Goal: Transaction & Acquisition: Purchase product/service

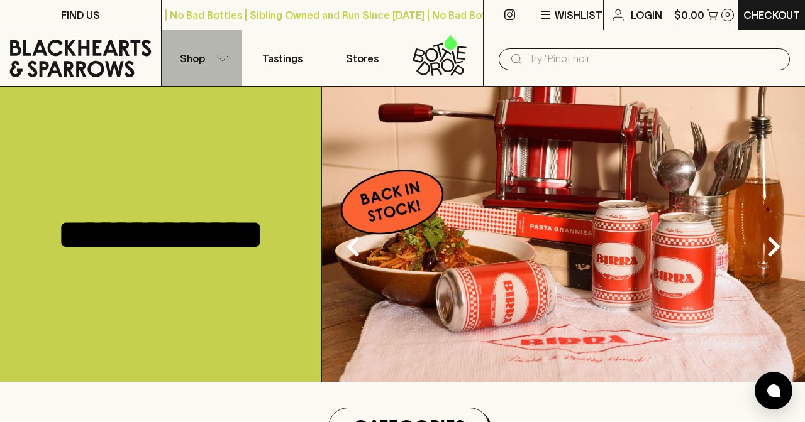
click at [221, 62] on button "Shop" at bounding box center [202, 58] width 80 height 56
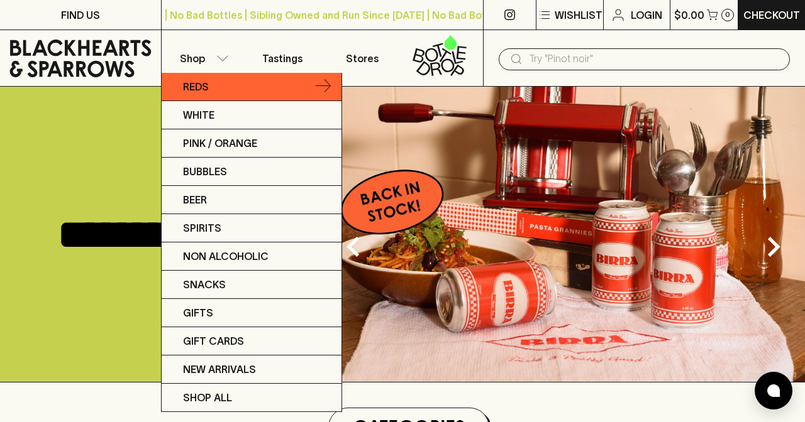
click at [216, 92] on link "Reds" at bounding box center [252, 87] width 180 height 28
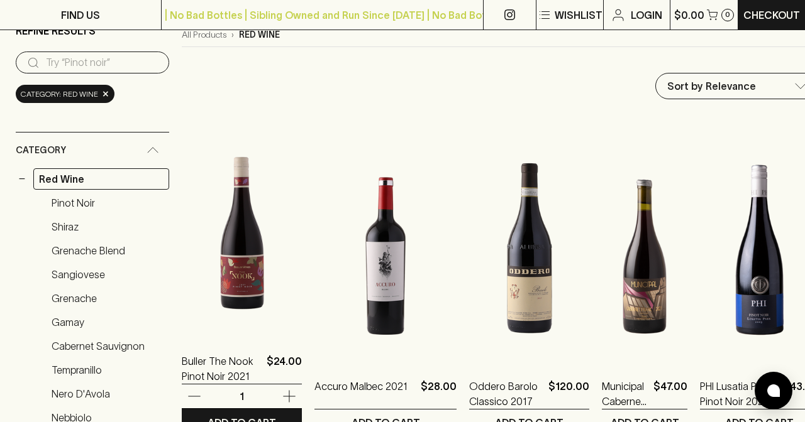
scroll to position [123, 0]
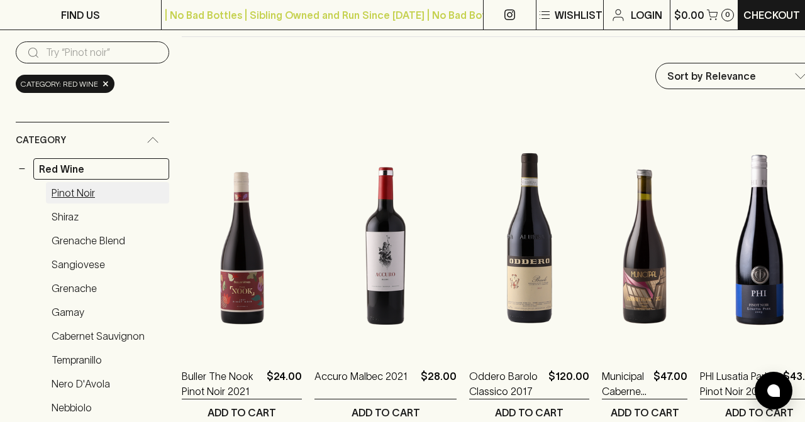
click at [82, 196] on link "Pinot Noir" at bounding box center [107, 192] width 123 height 21
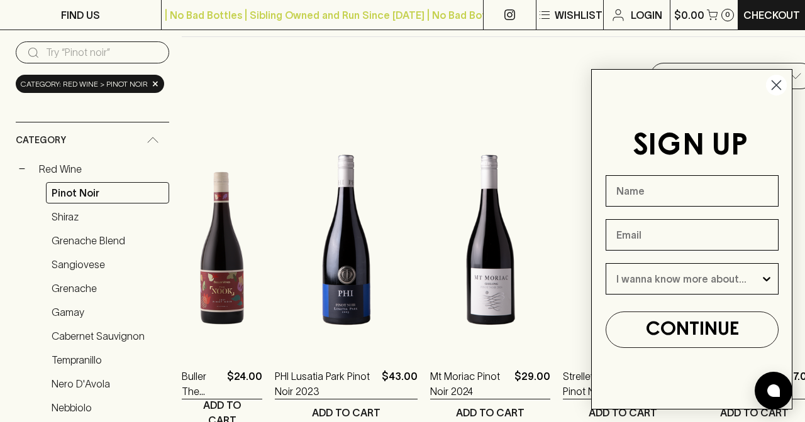
click at [774, 85] on circle "Close dialog" at bounding box center [776, 85] width 21 height 21
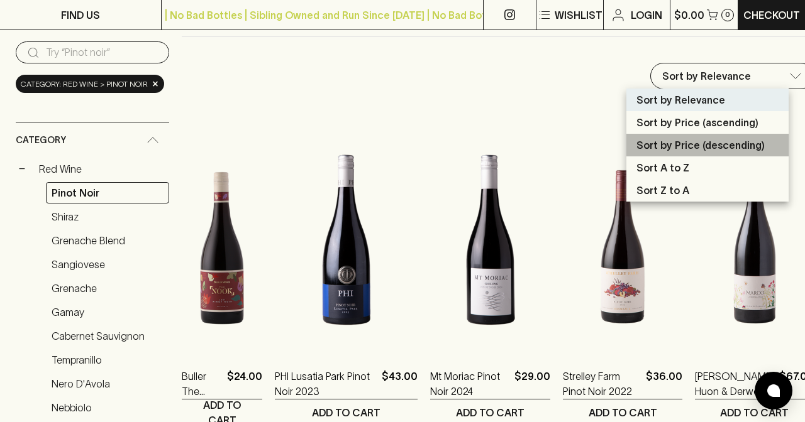
click at [719, 144] on p "Sort by Price (descending)" at bounding box center [700, 145] width 128 height 15
type input "price:desc"
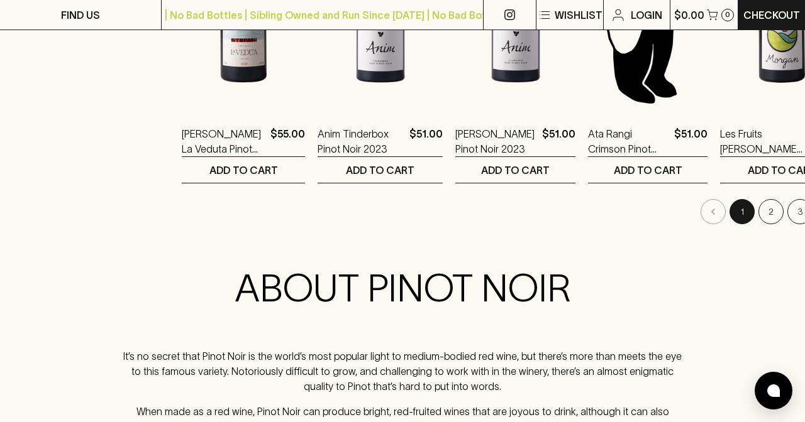
scroll to position [1237, 0]
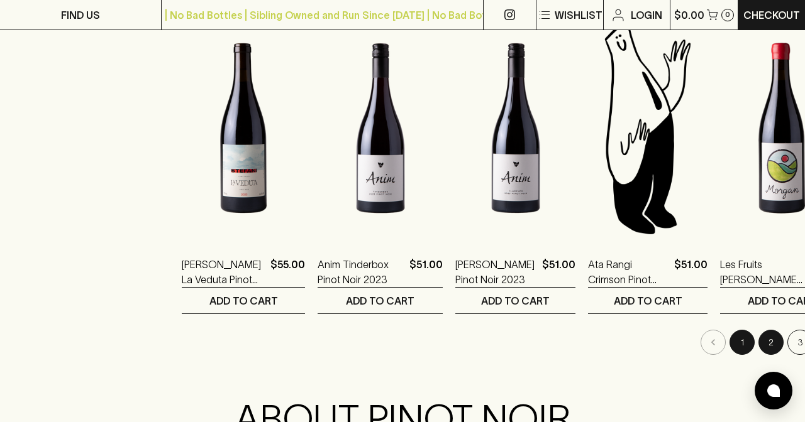
click at [758, 339] on button "2" at bounding box center [770, 342] width 25 height 25
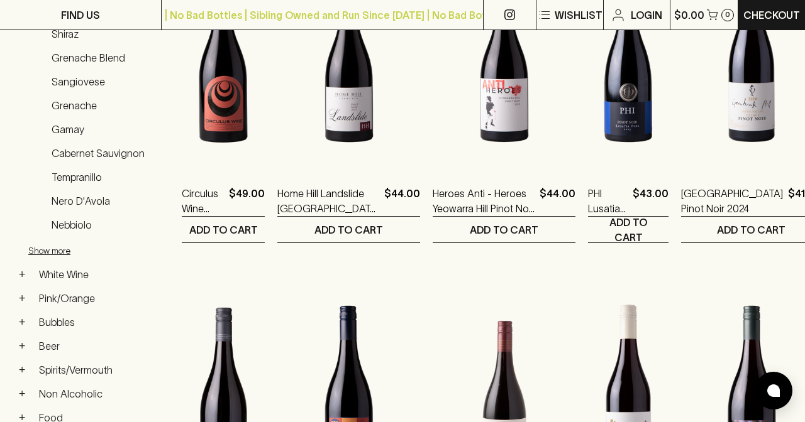
scroll to position [304, 0]
